Goal: Transaction & Acquisition: Purchase product/service

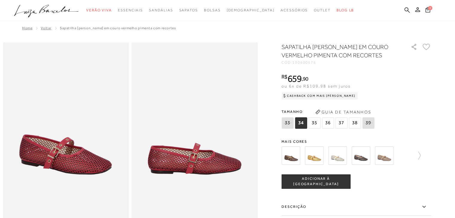
click at [314, 154] on img at bounding box center [314, 156] width 19 height 19
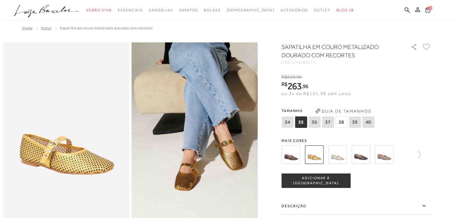
click at [343, 120] on span "38" at bounding box center [341, 122] width 12 height 11
click at [337, 155] on img at bounding box center [337, 155] width 19 height 19
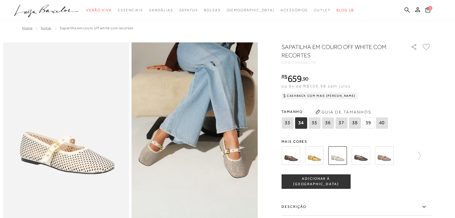
click at [294, 156] on img at bounding box center [291, 156] width 19 height 19
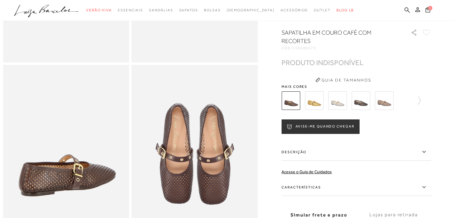
scroll to position [180, 0]
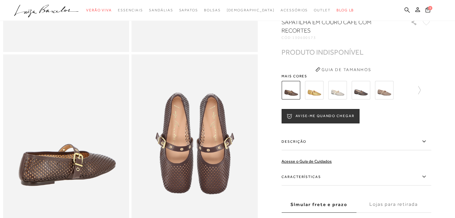
click at [363, 98] on img at bounding box center [361, 90] width 19 height 19
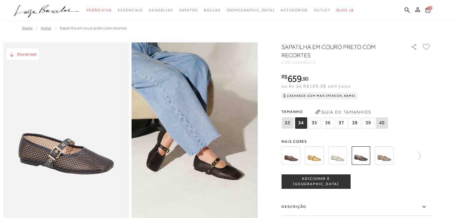
click at [390, 157] on img at bounding box center [384, 156] width 19 height 19
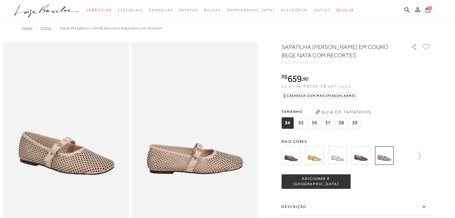
click at [421, 155] on icon at bounding box center [416, 156] width 8 height 8
click at [300, 157] on img at bounding box center [301, 156] width 19 height 19
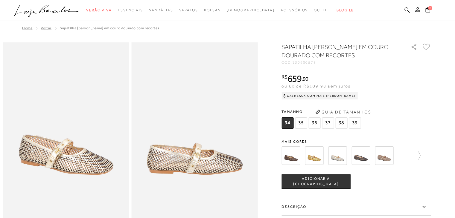
click at [386, 155] on img at bounding box center [384, 156] width 19 height 19
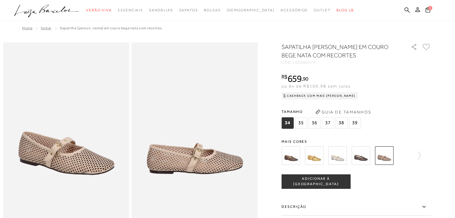
click at [318, 159] on img at bounding box center [314, 156] width 19 height 19
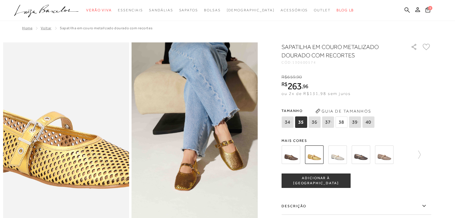
click at [70, 163] on img at bounding box center [61, 113] width 252 height 378
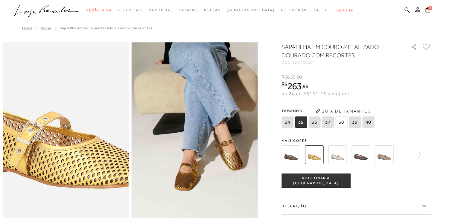
click at [72, 163] on img at bounding box center [60, 113] width 252 height 378
click at [72, 163] on img at bounding box center [59, 113] width 252 height 378
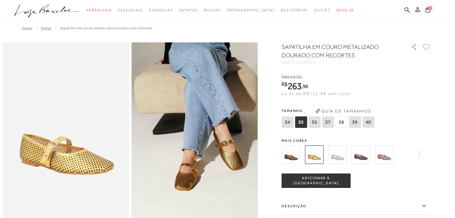
click at [219, 171] on img at bounding box center [195, 136] width 126 height 189
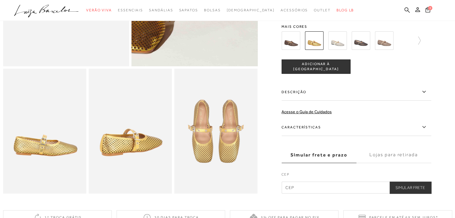
scroll to position [180, 0]
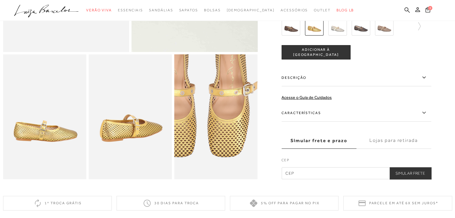
click at [232, 145] on img at bounding box center [202, 94] width 167 height 250
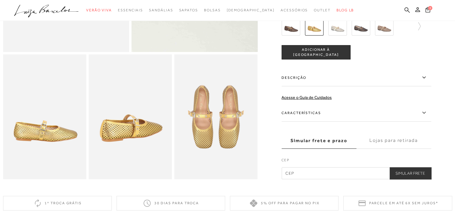
click at [120, 131] on img at bounding box center [130, 116] width 83 height 125
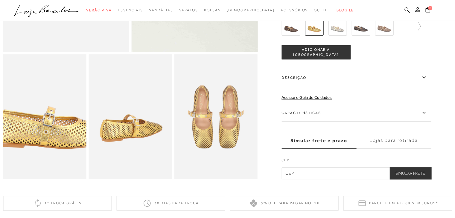
click at [37, 139] on img at bounding box center [51, 100] width 167 height 250
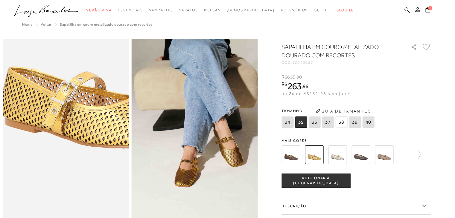
scroll to position [0, 0]
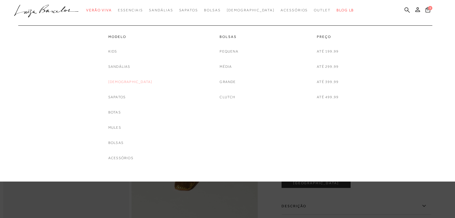
click at [127, 83] on link "[DEMOGRAPHIC_DATA]" at bounding box center [130, 82] width 44 height 6
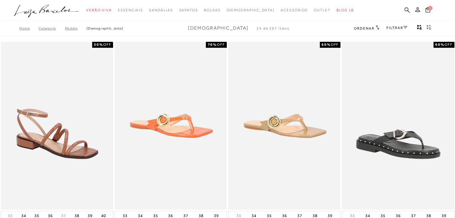
click at [402, 28] on link "FILTRAR" at bounding box center [397, 28] width 21 height 4
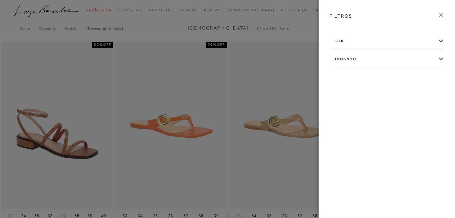
click at [437, 58] on div "Tamanho" at bounding box center [387, 59] width 114 height 16
click at [397, 94] on span "38" at bounding box center [395, 94] width 9 height 4
click at [395, 94] on input "38" at bounding box center [392, 95] width 6 height 6
checkbox input "true"
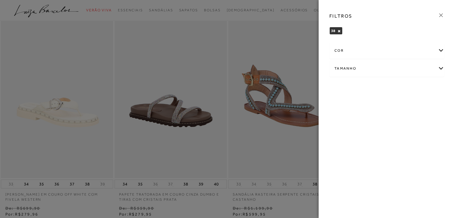
scroll to position [239, 0]
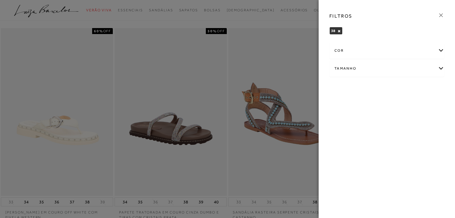
click at [443, 14] on icon at bounding box center [441, 15] width 7 height 7
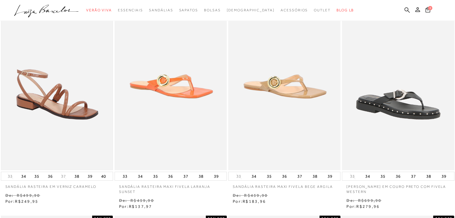
scroll to position [0, 0]
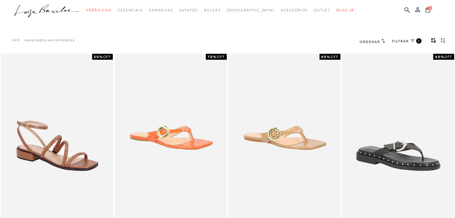
click at [372, 42] on span "Ordenar" at bounding box center [370, 42] width 20 height 4
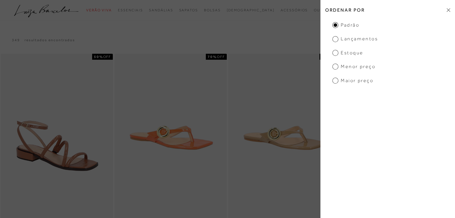
click at [337, 65] on span "Menor Preço" at bounding box center [353, 66] width 43 height 7
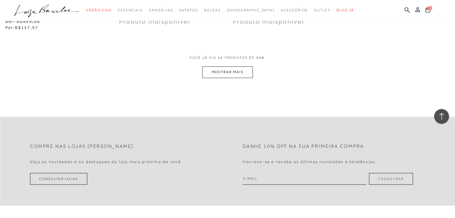
scroll to position [628, 0]
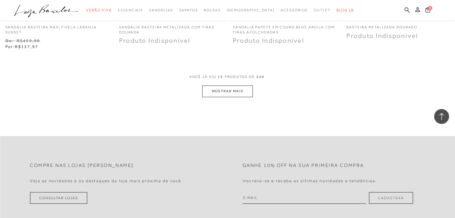
click at [239, 91] on button "MOSTRAR MAIS" at bounding box center [227, 92] width 50 height 12
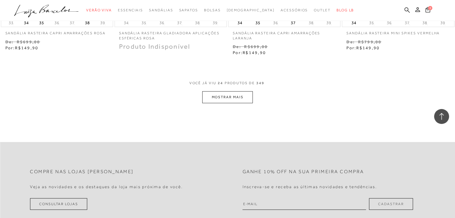
scroll to position [1287, 0]
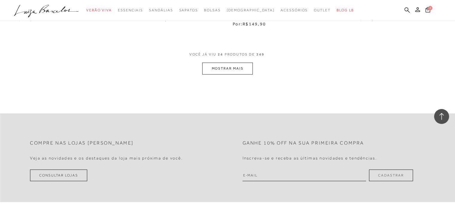
click at [231, 66] on button "MOSTRAR MAIS" at bounding box center [227, 69] width 50 height 12
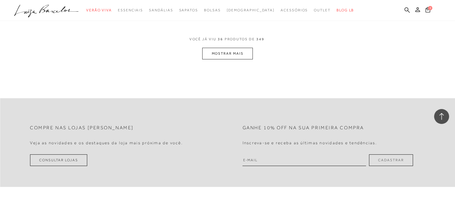
scroll to position [1915, 0]
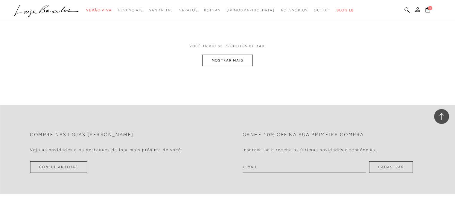
click at [240, 62] on button "MOSTRAR MAIS" at bounding box center [227, 61] width 50 height 12
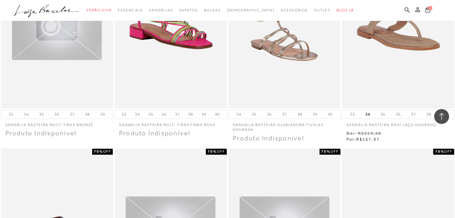
scroll to position [2184, 0]
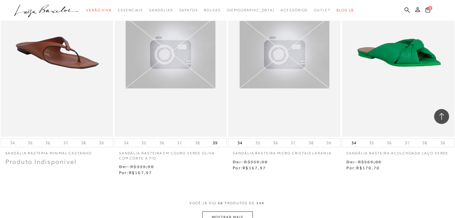
click at [443, 117] on icon at bounding box center [442, 117] width 8 height 8
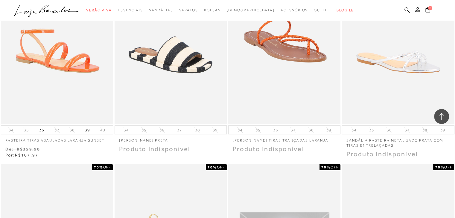
scroll to position [0, 0]
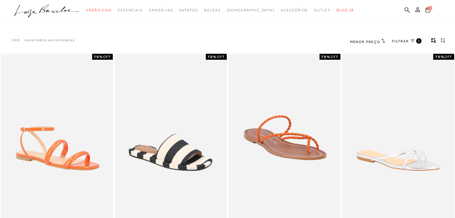
click at [412, 40] on icon at bounding box center [412, 40] width 4 height 3
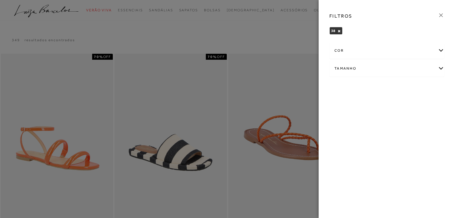
click at [441, 69] on div "Tamanho" at bounding box center [387, 69] width 114 height 16
click at [302, 30] on div at bounding box center [227, 109] width 455 height 218
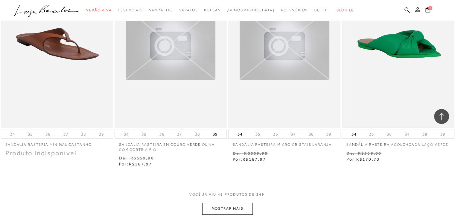
scroll to position [2483, 0]
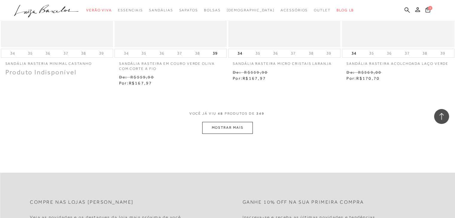
click at [239, 122] on button "MOSTRAR MAIS" at bounding box center [227, 128] width 50 height 12
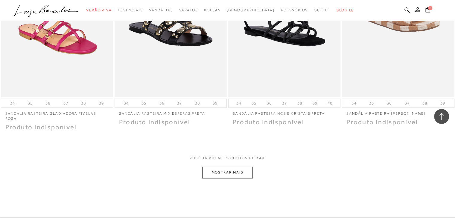
scroll to position [3142, 0]
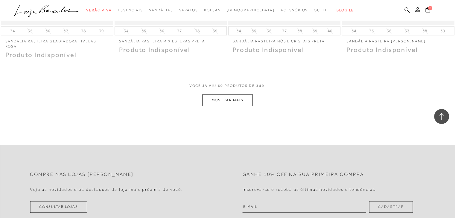
click at [216, 95] on button "MOSTRAR MAIS" at bounding box center [227, 101] width 50 height 12
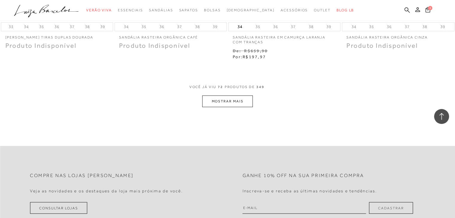
scroll to position [3800, 0]
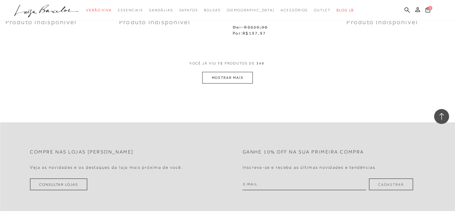
click at [233, 72] on button "MOSTRAR MAIS" at bounding box center [227, 78] width 50 height 12
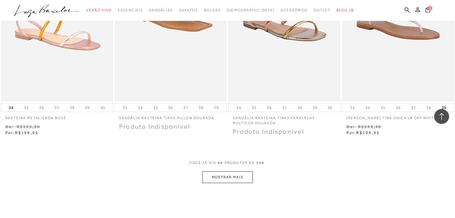
scroll to position [4338, 0]
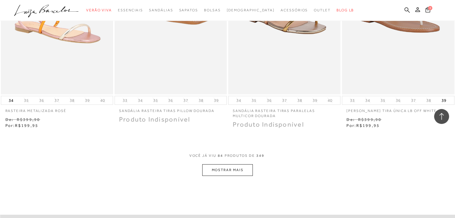
click at [221, 165] on button "MOSTRAR MAIS" at bounding box center [227, 171] width 50 height 12
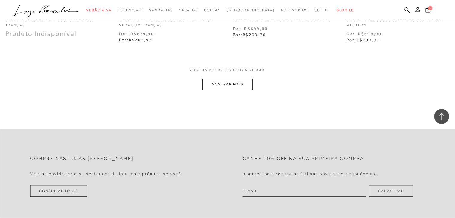
scroll to position [5086, 0]
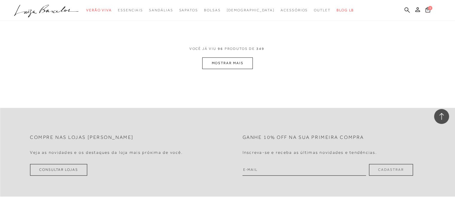
click at [227, 57] on button "MOSTRAR MAIS" at bounding box center [227, 63] width 50 height 12
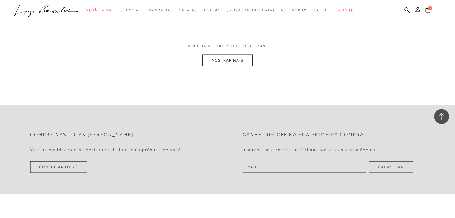
click at [218, 55] on button "MOSTRAR MAIS" at bounding box center [227, 61] width 50 height 12
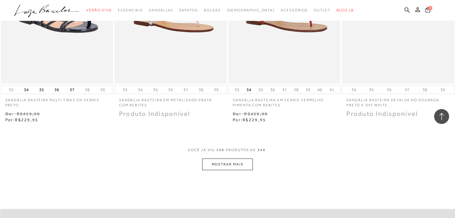
scroll to position [6313, 0]
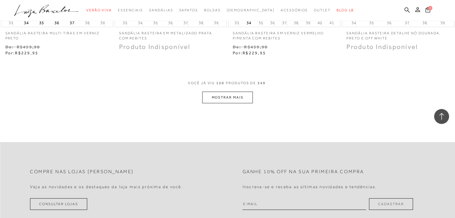
click at [215, 92] on button "MOSTRAR MAIS" at bounding box center [227, 98] width 50 height 12
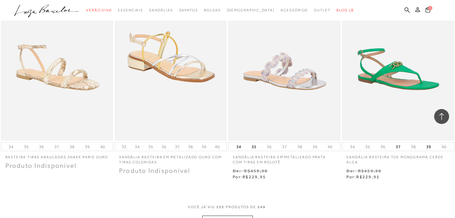
scroll to position [6941, 0]
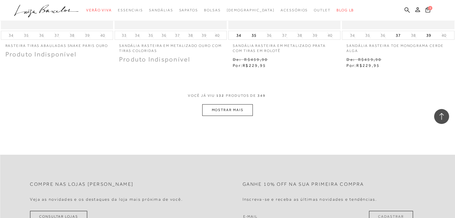
click at [227, 104] on button "MOSTRAR MAIS" at bounding box center [227, 110] width 50 height 12
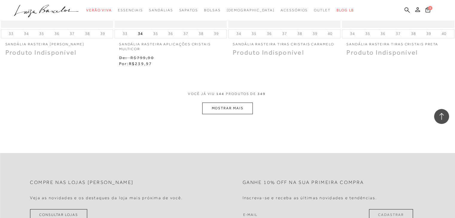
scroll to position [7629, 0]
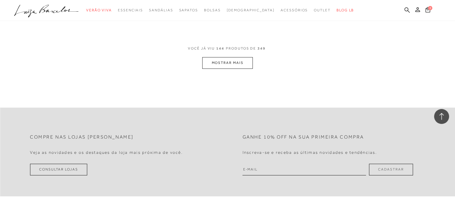
click at [210, 57] on button "MOSTRAR MAIS" at bounding box center [227, 63] width 50 height 12
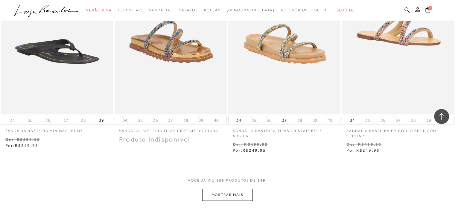
scroll to position [8228, 0]
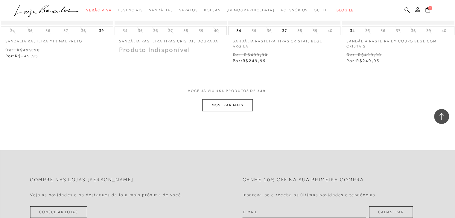
click at [222, 100] on button "MOSTRAR MAIS" at bounding box center [227, 106] width 50 height 12
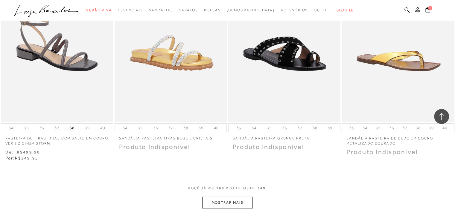
scroll to position [8886, 0]
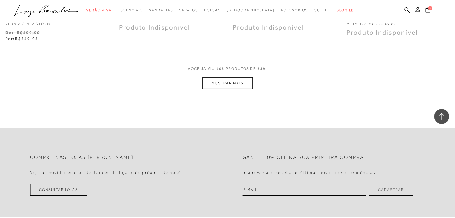
click at [229, 77] on button "MOSTRAR MAIS" at bounding box center [227, 83] width 50 height 12
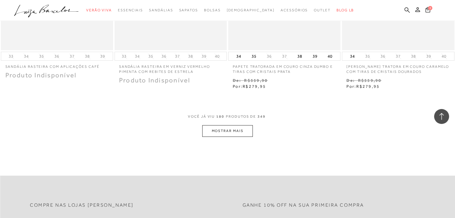
scroll to position [9484, 0]
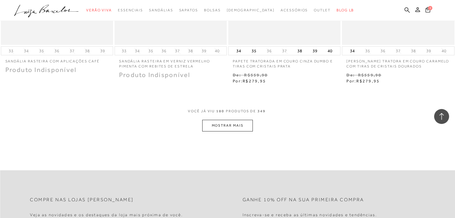
click at [246, 120] on button "MOSTRAR MAIS" at bounding box center [227, 126] width 50 height 12
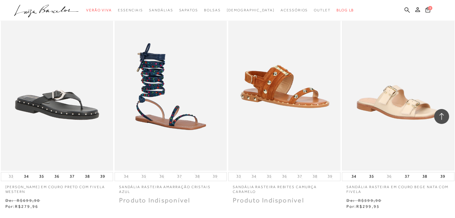
scroll to position [9993, 0]
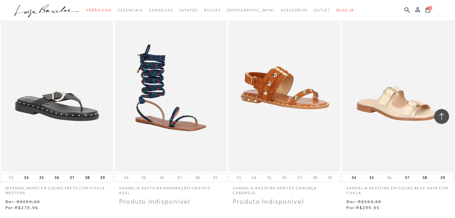
click at [410, 96] on img at bounding box center [398, 87] width 111 height 167
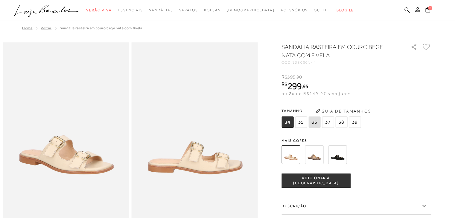
click at [317, 159] on img at bounding box center [314, 155] width 19 height 19
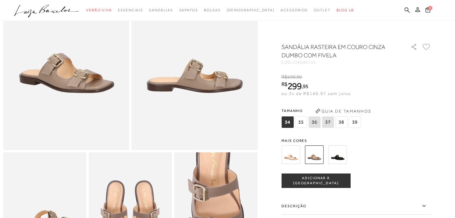
scroll to position [120, 0]
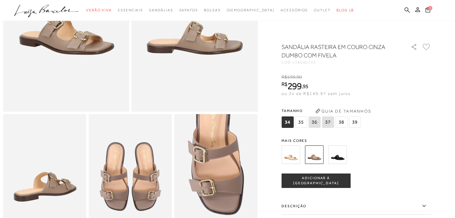
click at [337, 155] on img at bounding box center [337, 155] width 19 height 19
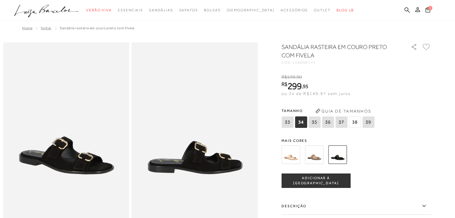
click at [319, 156] on img at bounding box center [314, 155] width 19 height 19
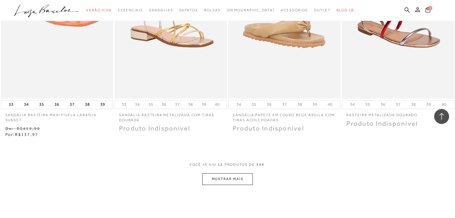
scroll to position [628, 0]
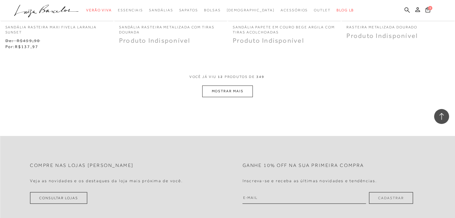
click at [234, 92] on button "MOSTRAR MAIS" at bounding box center [227, 92] width 50 height 12
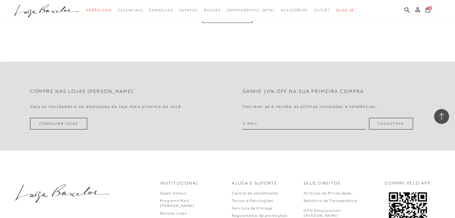
scroll to position [1257, 0]
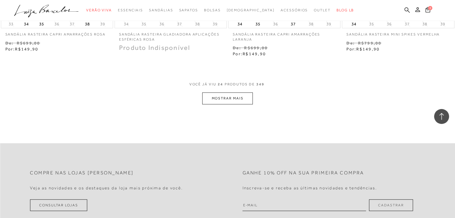
click at [246, 95] on button "MOSTRAR MAIS" at bounding box center [227, 99] width 50 height 12
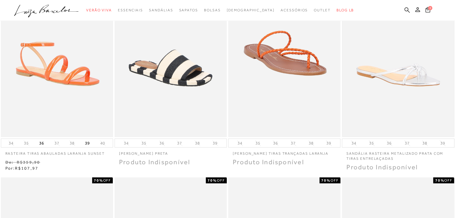
scroll to position [0, 0]
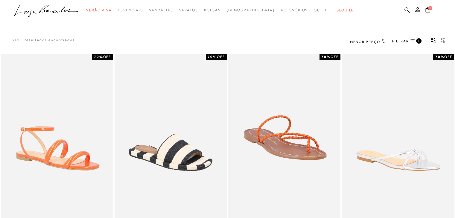
click at [410, 39] on icon at bounding box center [412, 40] width 4 height 3
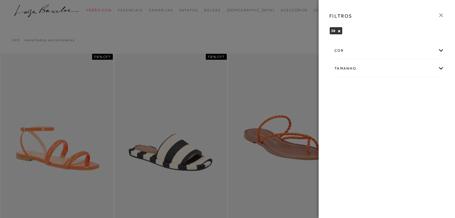
click at [292, 40] on div at bounding box center [227, 109] width 455 height 218
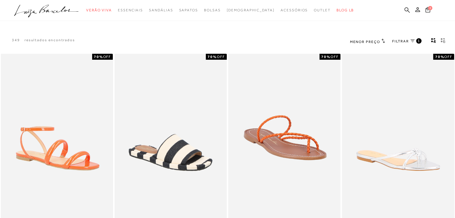
click at [379, 40] on span "Menor Preço" at bounding box center [365, 42] width 30 height 4
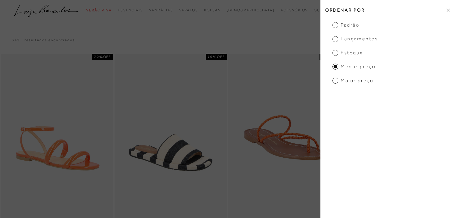
click at [335, 52] on span "Estoque" at bounding box center [347, 53] width 31 height 7
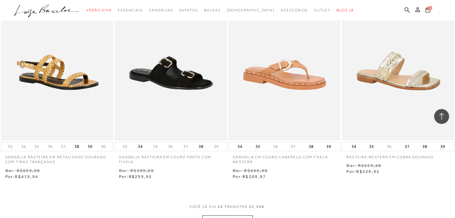
scroll to position [628, 0]
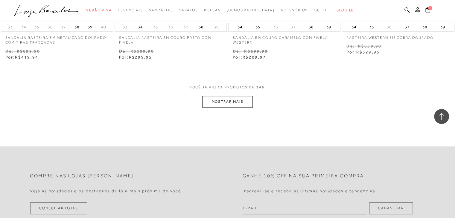
click at [241, 97] on button "MOSTRAR MAIS" at bounding box center [227, 102] width 50 height 12
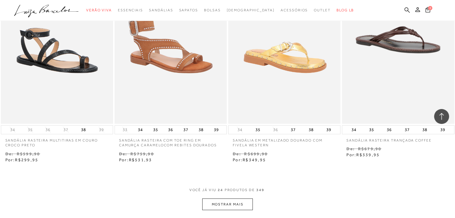
scroll to position [1257, 0]
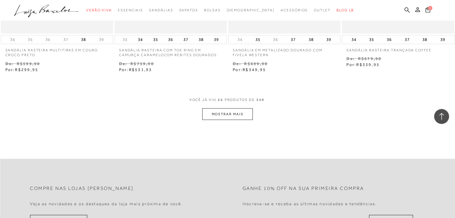
click at [209, 111] on button "MOSTRAR MAIS" at bounding box center [227, 115] width 50 height 12
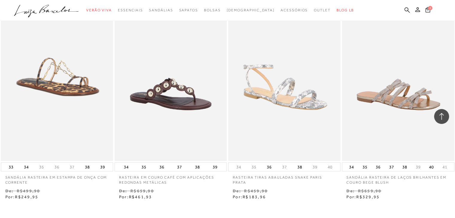
scroll to position [1885, 0]
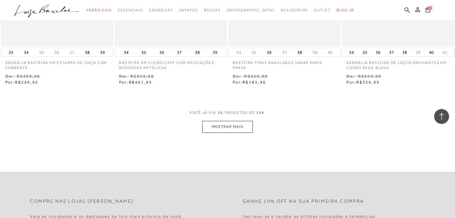
click at [235, 127] on button "MOSTRAR MAIS" at bounding box center [227, 127] width 50 height 12
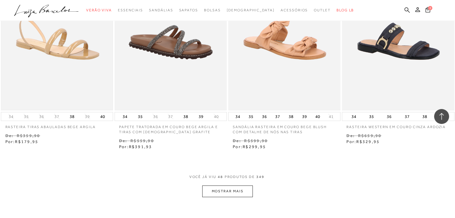
scroll to position [2543, 0]
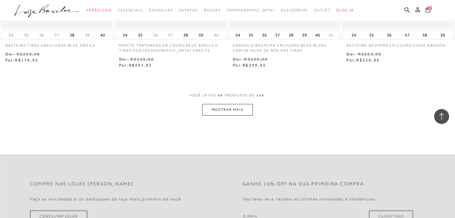
click at [241, 107] on button "MOSTRAR MAIS" at bounding box center [227, 110] width 50 height 12
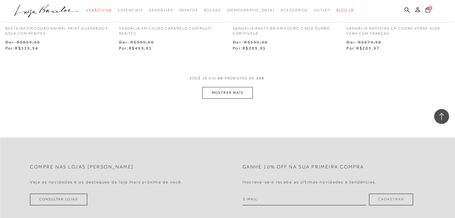
scroll to position [3201, 0]
click at [238, 90] on button "MOSTRAR MAIS" at bounding box center [227, 93] width 50 height 12
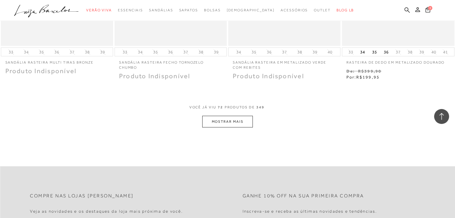
scroll to position [3830, 0]
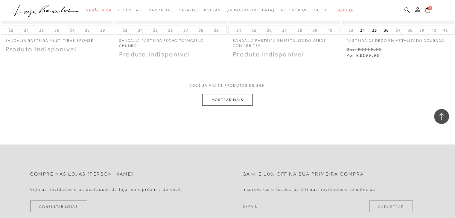
click at [244, 103] on button "MOSTRAR MAIS" at bounding box center [227, 100] width 50 height 12
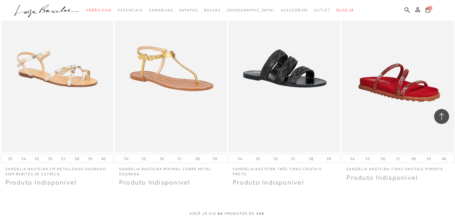
scroll to position [4338, 0]
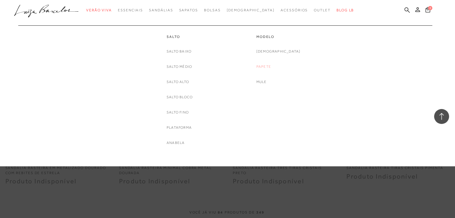
click at [271, 66] on link "Papete" at bounding box center [263, 67] width 15 height 6
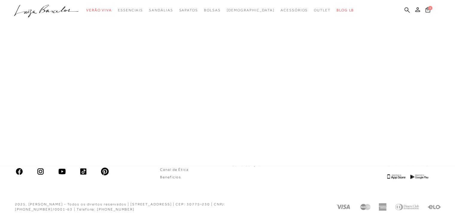
scroll to position [57, 0]
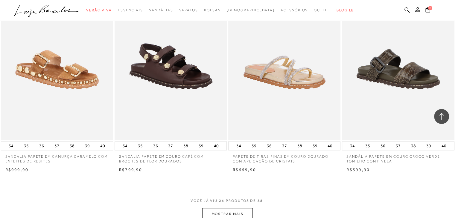
scroll to position [1137, 0]
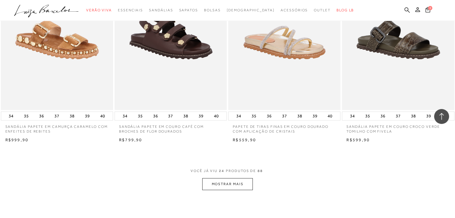
click at [242, 184] on button "MOSTRAR MAIS" at bounding box center [227, 184] width 50 height 12
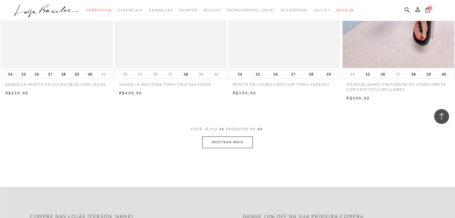
scroll to position [2483, 0]
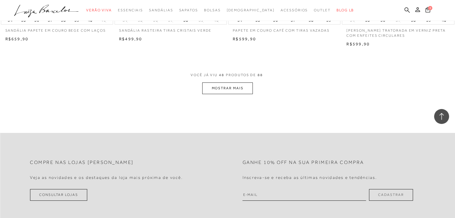
click at [244, 90] on button "MOSTRAR MAIS" at bounding box center [227, 89] width 50 height 12
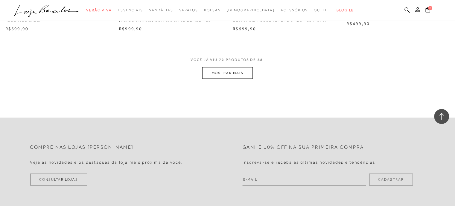
scroll to position [3770, 0]
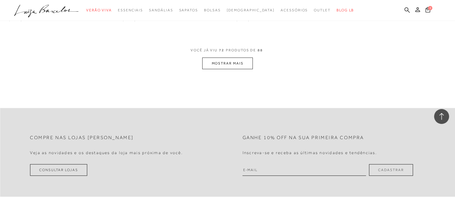
click at [239, 58] on button "MOSTRAR MAIS" at bounding box center [227, 64] width 50 height 12
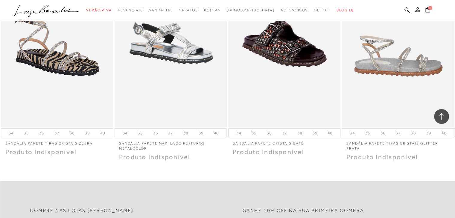
scroll to position [4548, 0]
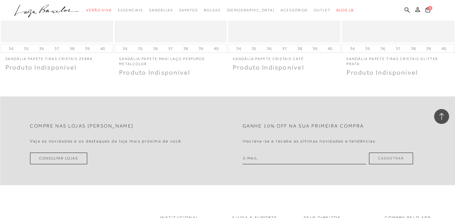
click at [444, 114] on icon at bounding box center [442, 117] width 8 height 8
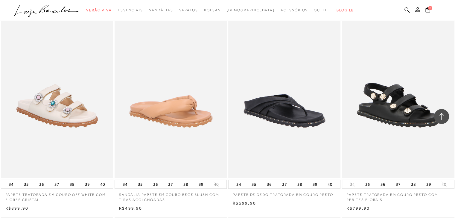
scroll to position [0, 0]
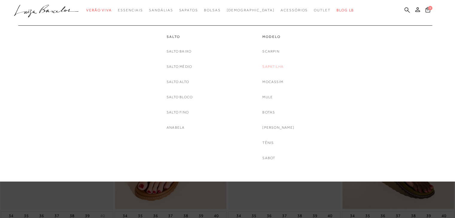
click at [281, 66] on link "Sapatilha" at bounding box center [272, 67] width 21 height 6
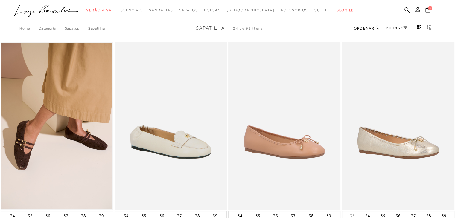
click at [404, 27] on icon at bounding box center [405, 27] width 4 height 3
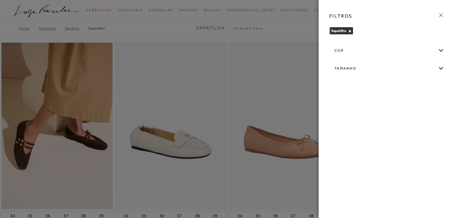
click at [441, 66] on div "Tamanho" at bounding box center [387, 69] width 114 height 16
click at [373, 104] on span "38" at bounding box center [372, 103] width 9 height 4
click at [373, 104] on input "38" at bounding box center [370, 105] width 6 height 6
checkbox input "true"
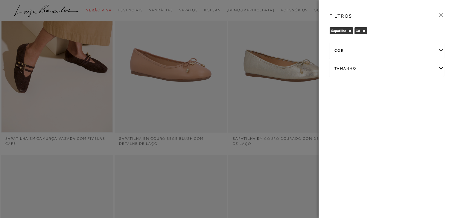
scroll to position [90, 0]
click at [319, 110] on div "FILTROS Sapatilha × 38 × Limpar todos os refinamentos cor" at bounding box center [387, 109] width 136 height 218
click at [309, 110] on div at bounding box center [227, 109] width 455 height 218
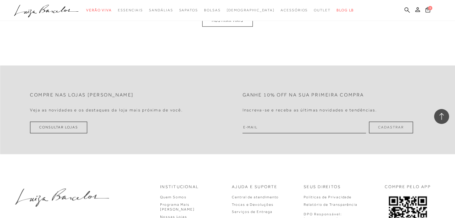
scroll to position [658, 0]
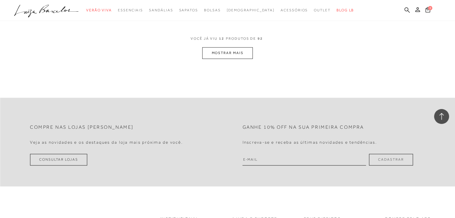
click at [225, 51] on button "MOSTRAR MAIS" at bounding box center [227, 53] width 50 height 12
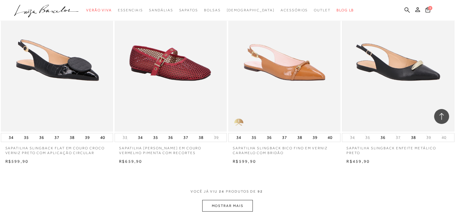
scroll to position [1257, 0]
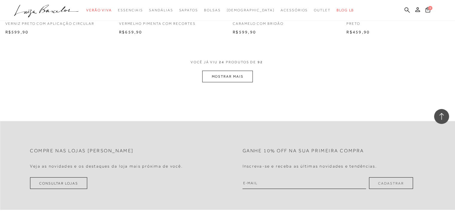
click at [210, 80] on button "MOSTRAR MAIS" at bounding box center [227, 77] width 50 height 12
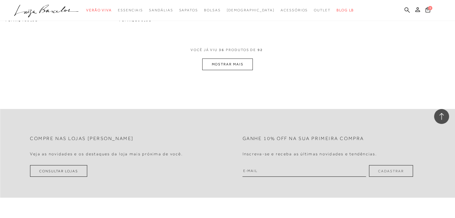
click at [227, 63] on button "MOSTRAR MAIS" at bounding box center [227, 65] width 50 height 12
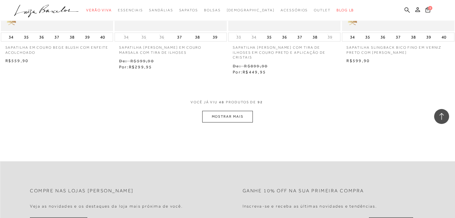
scroll to position [2513, 0]
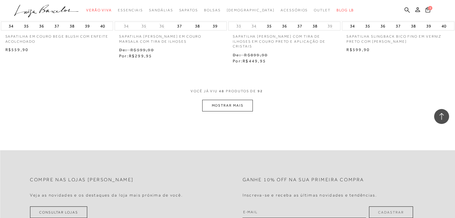
click at [221, 100] on button "MOSTRAR MAIS" at bounding box center [227, 106] width 50 height 12
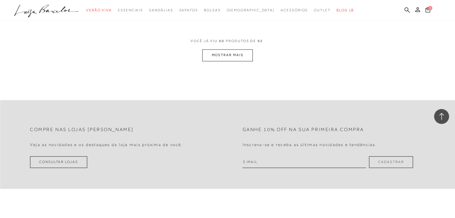
scroll to position [3201, 0]
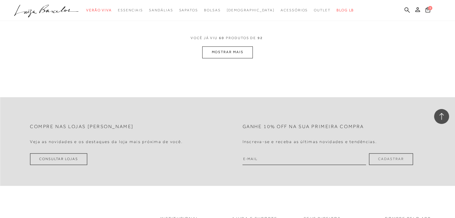
click at [230, 49] on button "MOSTRAR MAIS" at bounding box center [227, 52] width 50 height 12
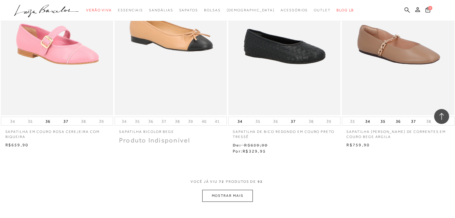
scroll to position [3800, 0]
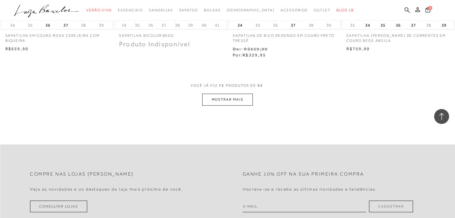
click at [228, 94] on button "MOSTRAR MAIS" at bounding box center [227, 100] width 50 height 12
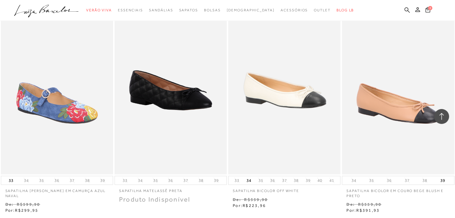
scroll to position [4338, 0]
